Goal: Find specific page/section: Find specific page/section

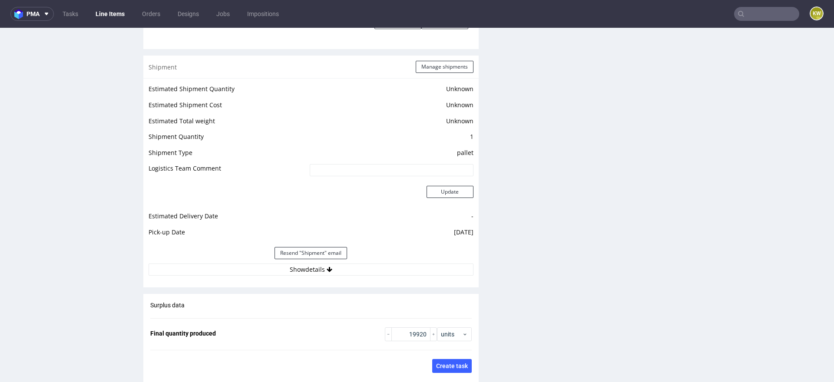
scroll to position [1091, 0]
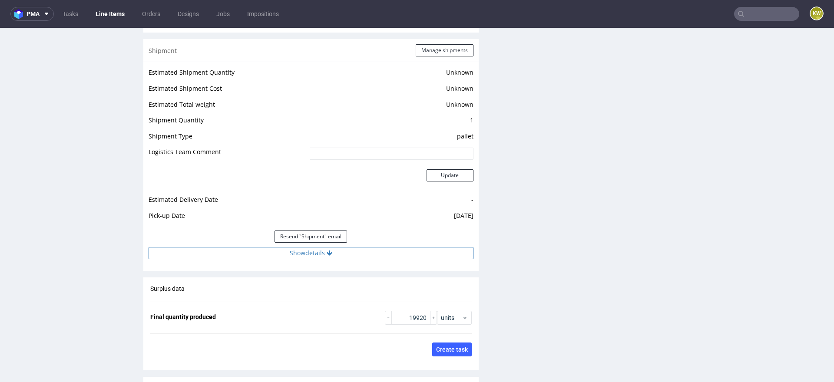
click at [378, 253] on button "Show details" at bounding box center [311, 253] width 325 height 12
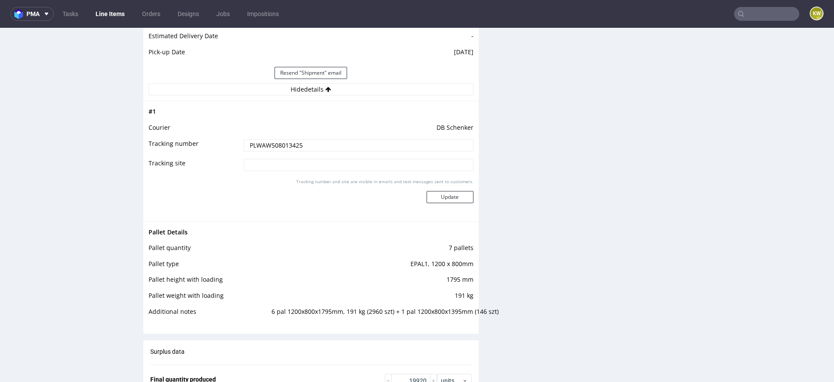
scroll to position [1257, 0]
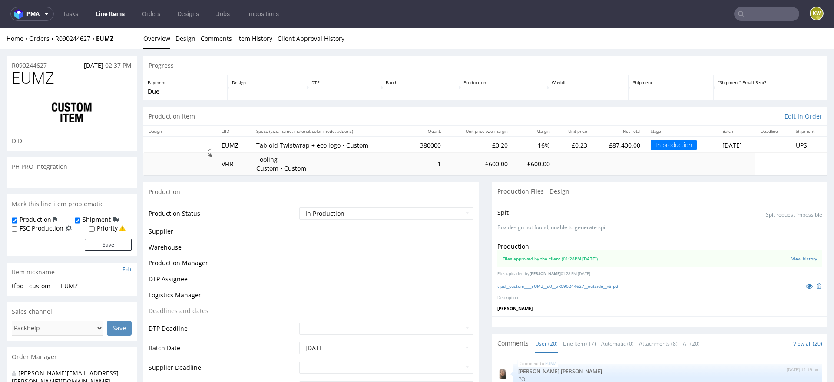
scroll to position [551, 0]
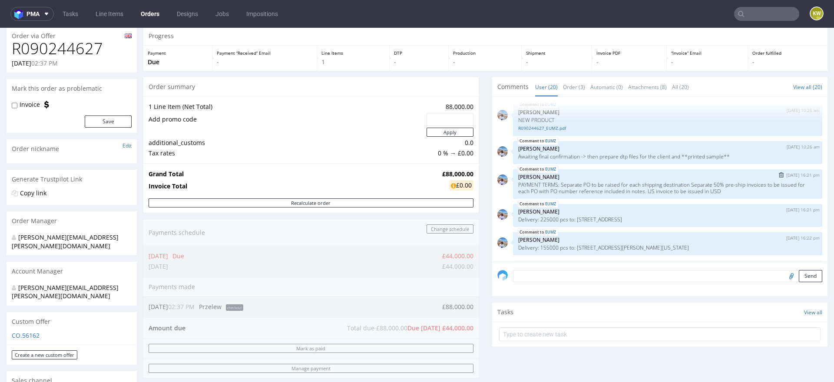
scroll to position [112, 0]
drag, startPoint x: 731, startPoint y: 193, endPoint x: 513, endPoint y: 182, distance: 218.3
click at [513, 182] on div "EUMZ 29th Jul 25 | 16:21 pm Marta Kozłowska PAYMENT TERMS: Separate PO to be ra…" at bounding box center [667, 185] width 309 height 30
copy p "PAYMENT TERMS: Separate PO to be raised for each shipping destination Separate …"
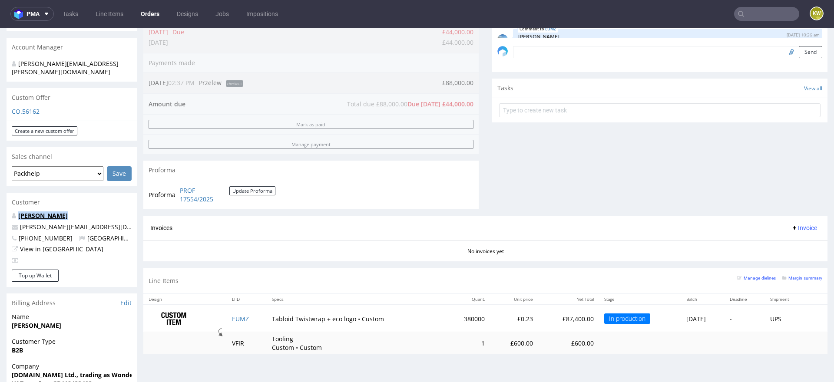
scroll to position [278, 0]
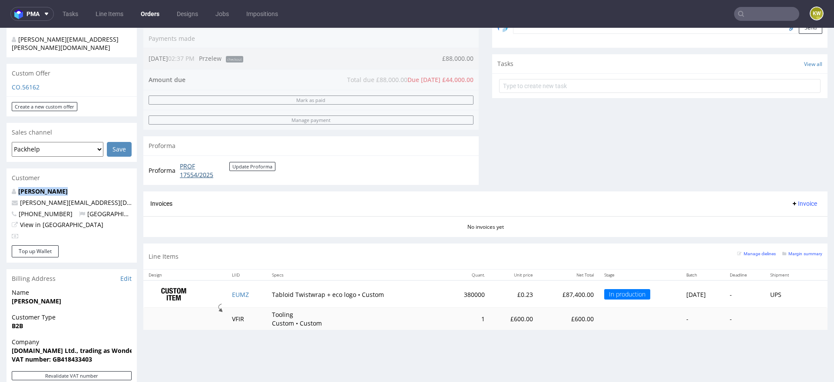
click at [190, 176] on link "PROF 17554/2025" at bounding box center [205, 170] width 50 height 17
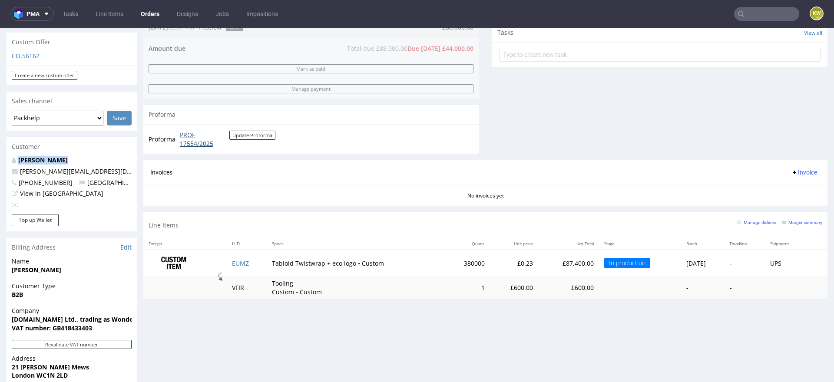
scroll to position [308, 0]
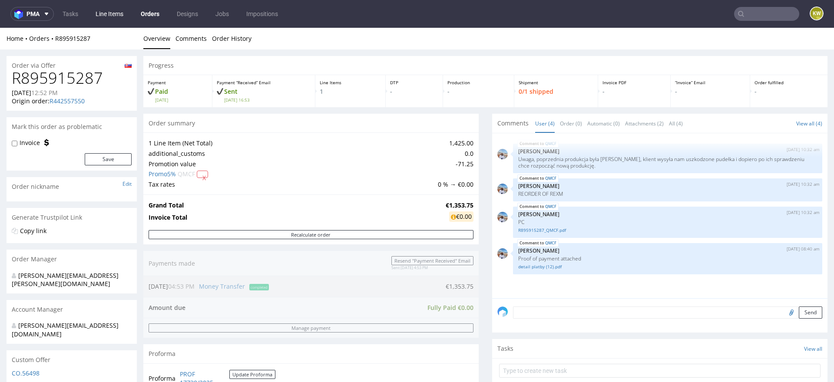
click at [102, 15] on link "Line Items" at bounding box center [109, 14] width 38 height 14
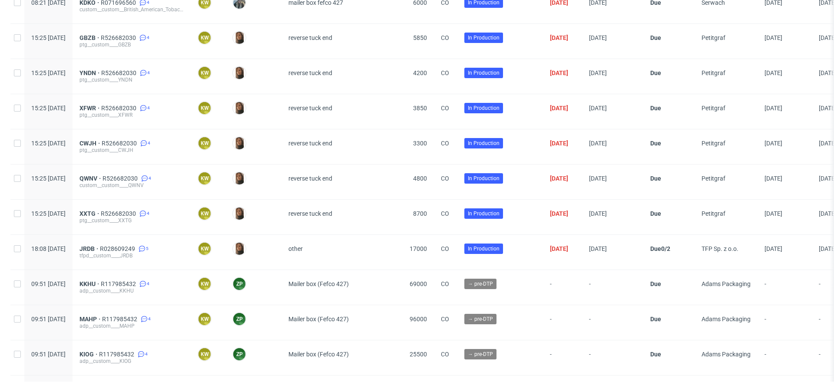
scroll to position [1563, 0]
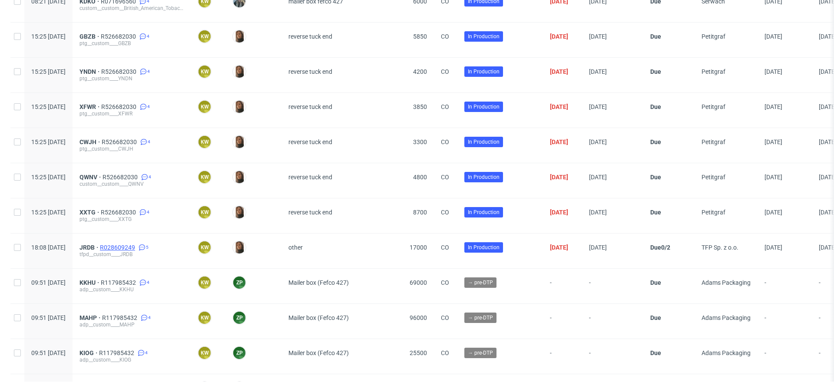
click at [137, 244] on span "R028609249" at bounding box center [118, 247] width 37 height 7
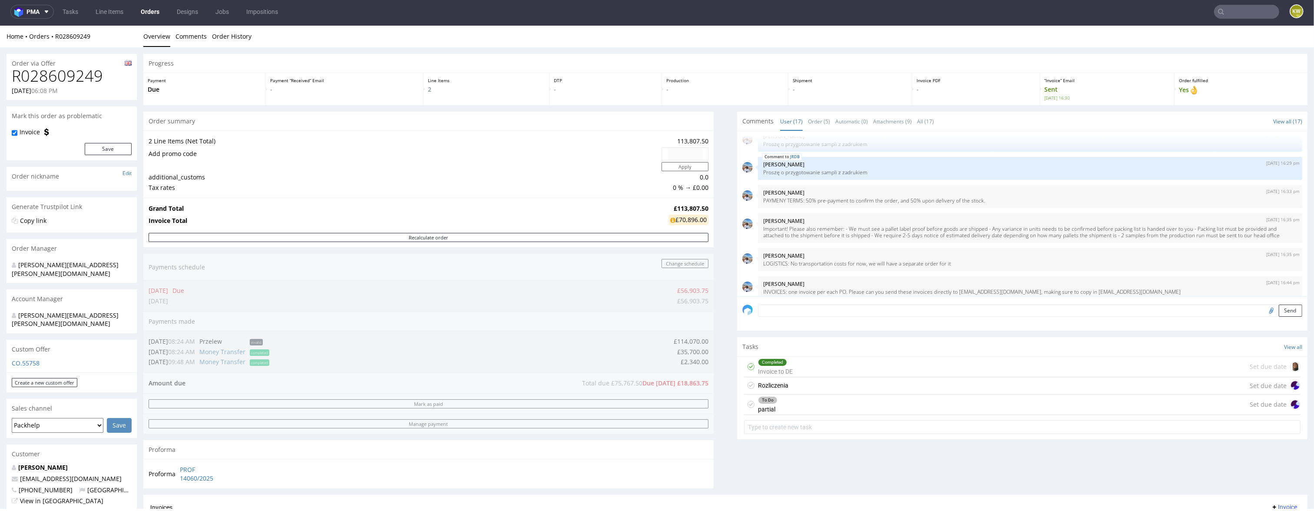
scroll to position [2, 0]
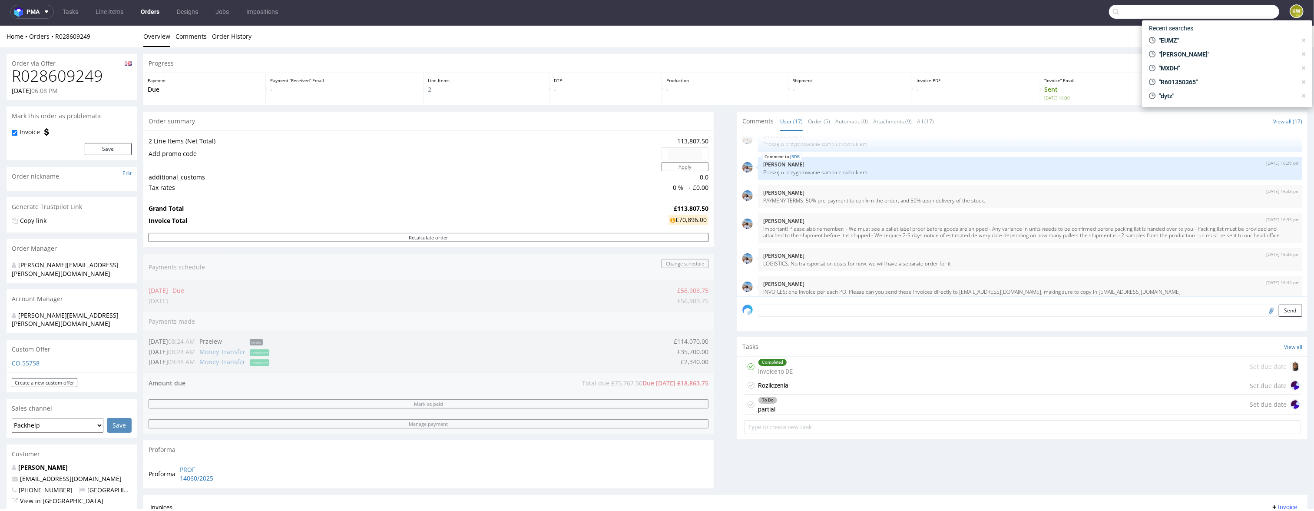
click at [834, 17] on input "text" at bounding box center [1194, 12] width 170 height 14
paste input "ATKC"
type input "ATKC"
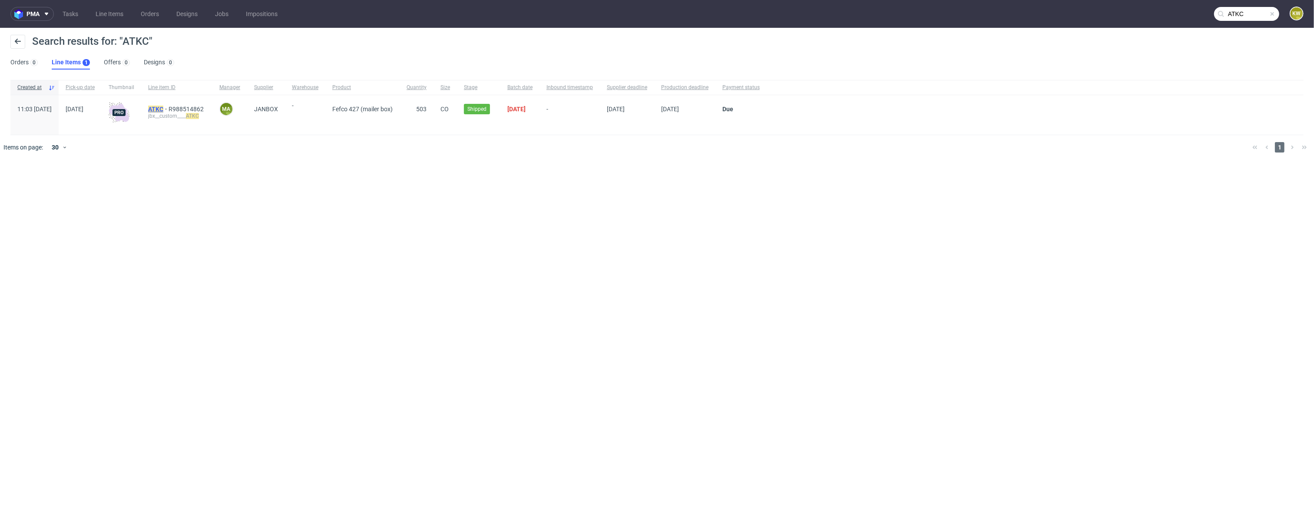
click at [169, 110] on span "ATKC" at bounding box center [158, 109] width 20 height 7
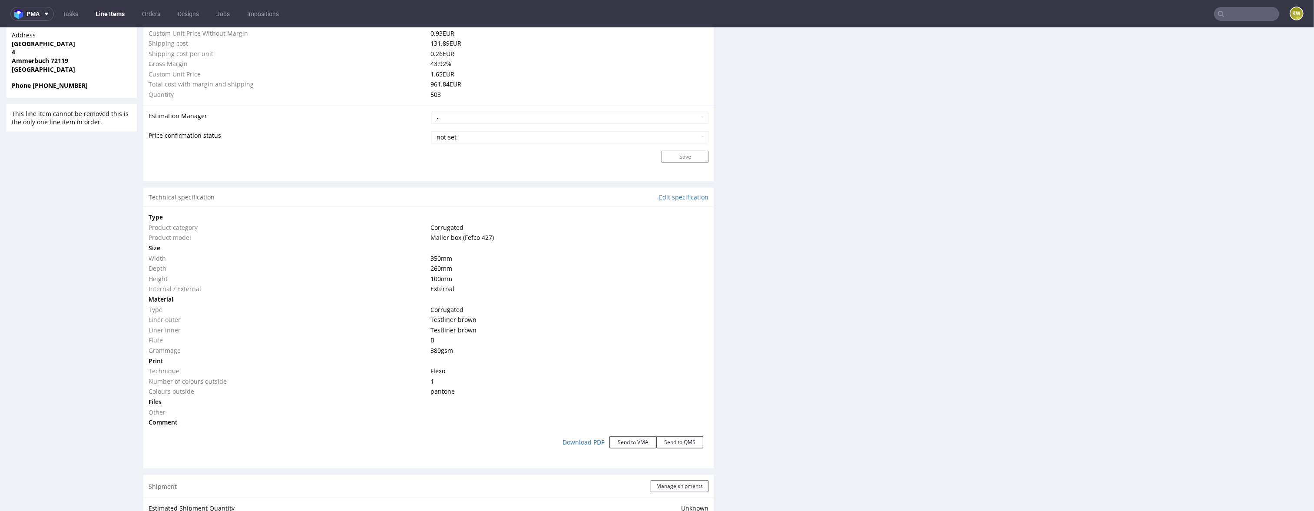
scroll to position [656, 0]
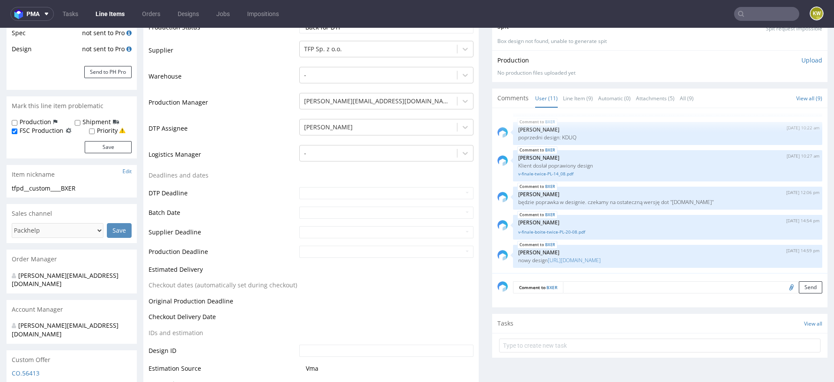
scroll to position [163, 0]
click at [567, 96] on link "Line Item (9)" at bounding box center [578, 99] width 30 height 19
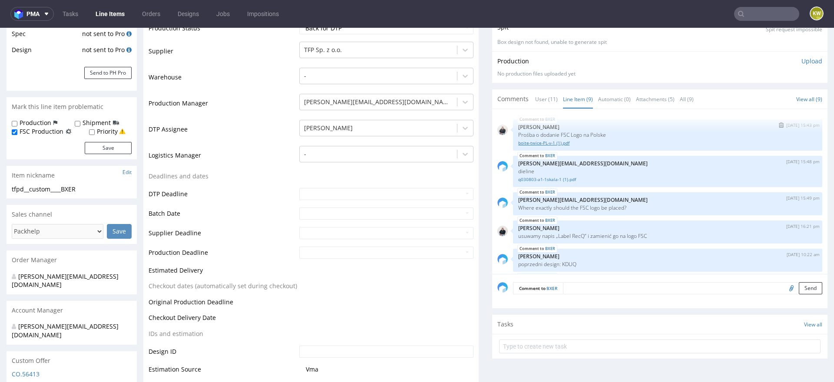
click at [540, 142] on link "boite-twice-PL-v-1 (1).pdf" at bounding box center [667, 143] width 299 height 7
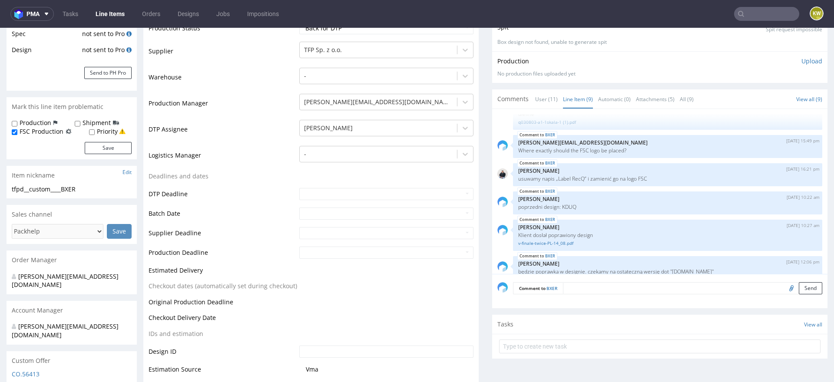
scroll to position [83, 0]
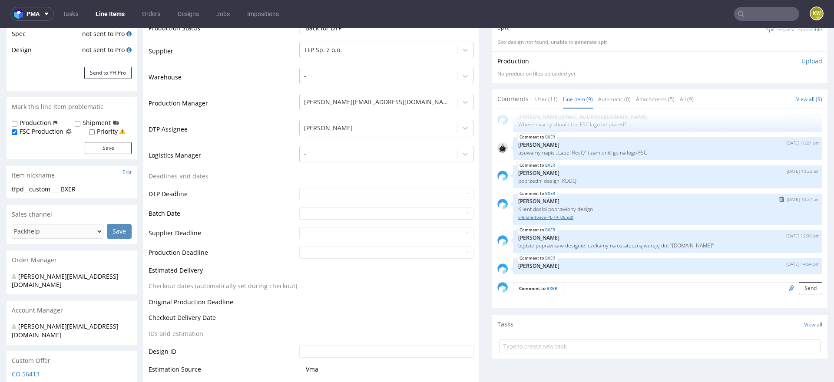
click at [550, 216] on link "v-finale-twice-PL-14_08.pdf" at bounding box center [667, 217] width 299 height 7
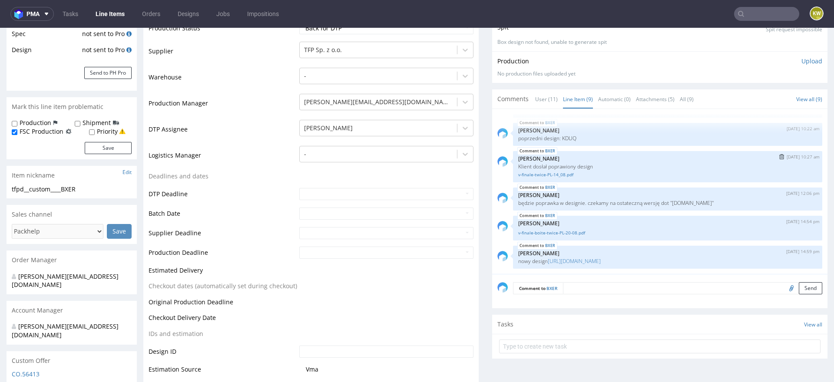
scroll to position [146, 0]
click at [576, 258] on link "https://wetransfer.com/downloads/bfface88b06236ed3a0f6dd99f041ddd20250820123140…" at bounding box center [574, 261] width 53 height 7
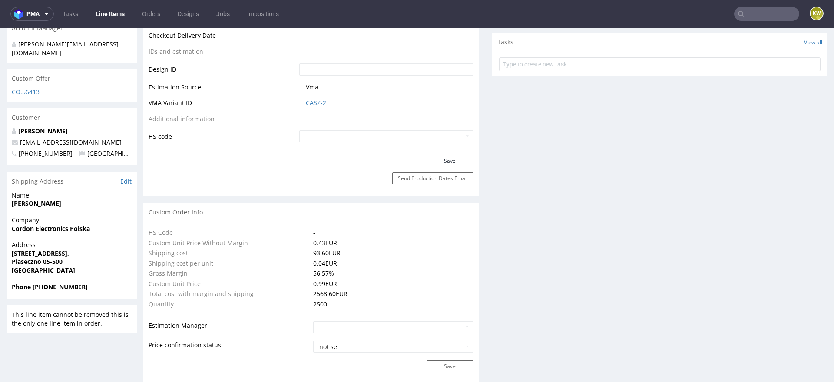
scroll to position [445, 0]
click at [313, 99] on link "CASZ-2" at bounding box center [316, 103] width 20 height 9
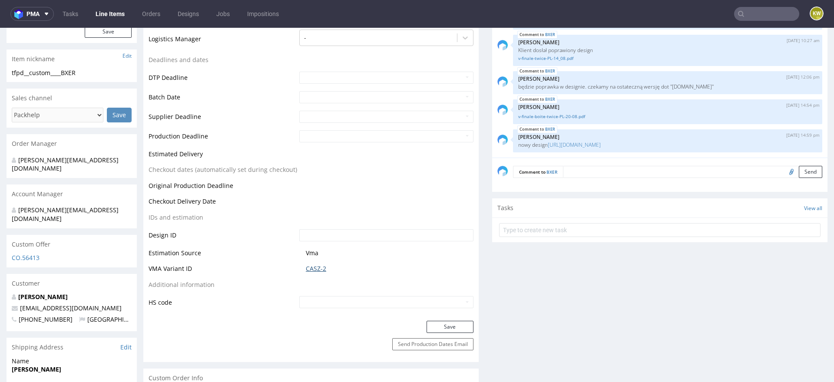
scroll to position [299, 0]
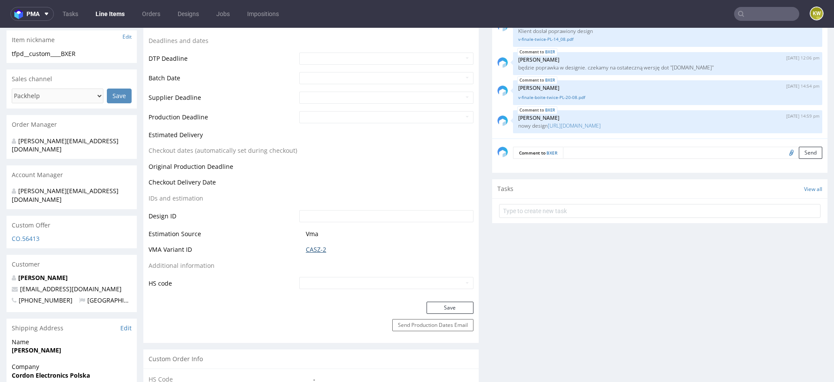
click at [311, 251] on link "CASZ-2" at bounding box center [316, 249] width 20 height 9
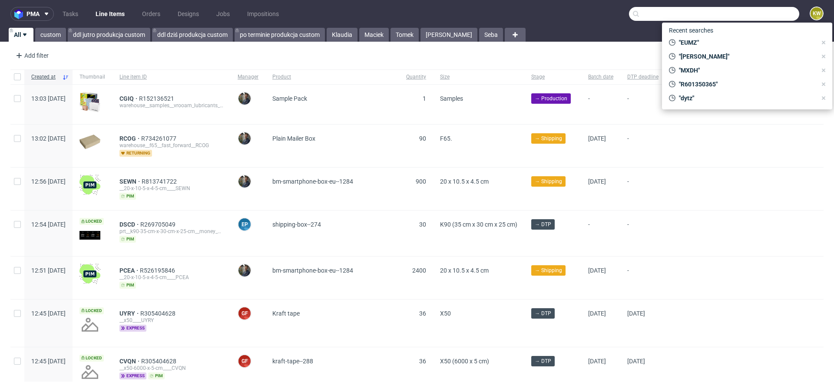
click at [751, 14] on input "text" at bounding box center [714, 14] width 170 height 14
paste input "WMCZ"
type input "WMCZ"
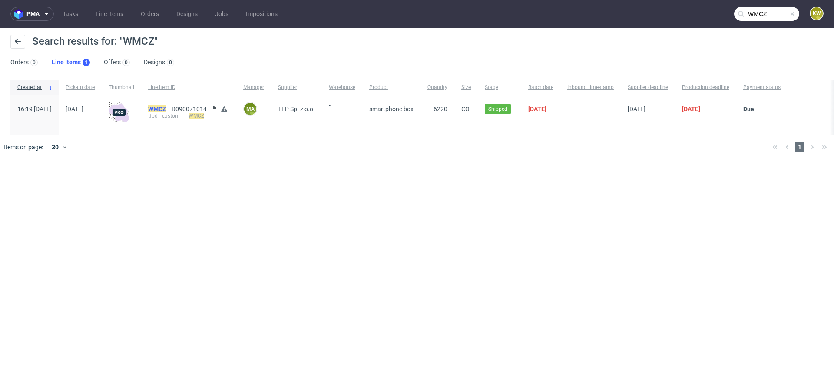
click at [166, 109] on mark "WMCZ" at bounding box center [157, 109] width 18 height 7
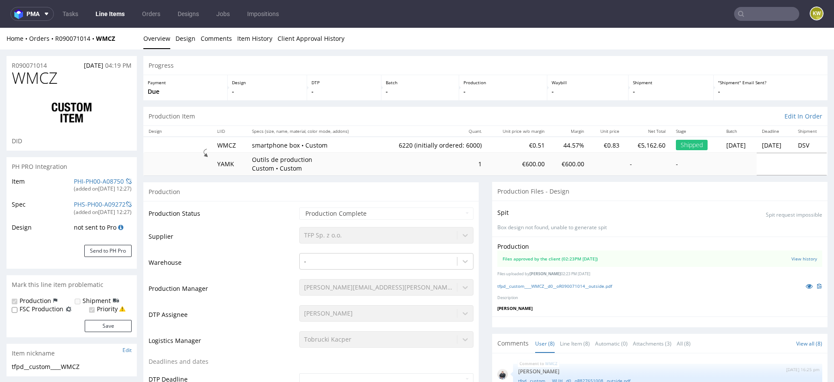
scroll to position [96, 0]
select select "in_progress"
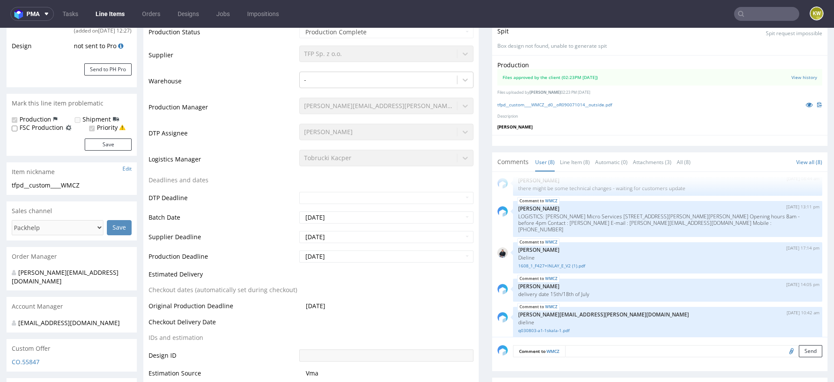
scroll to position [38, 0]
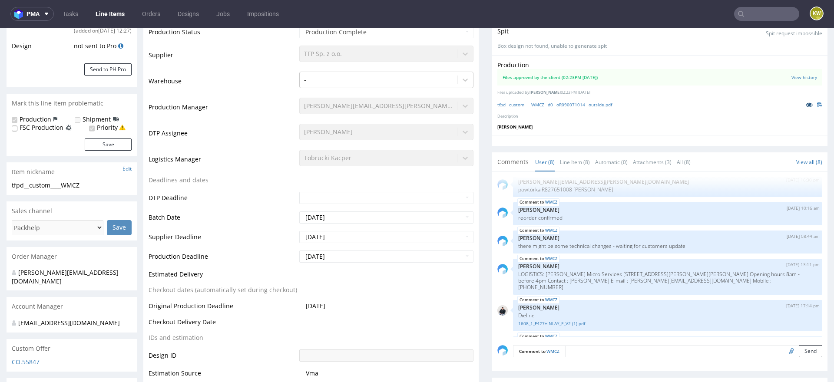
click at [806, 103] on icon at bounding box center [809, 105] width 7 height 6
click at [582, 162] on link "Line Item (8)" at bounding box center [575, 162] width 30 height 19
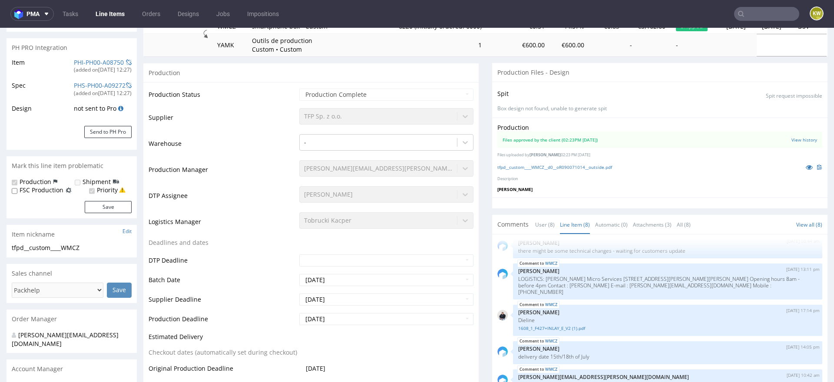
scroll to position [0, 0]
